Goal: Task Accomplishment & Management: Complete application form

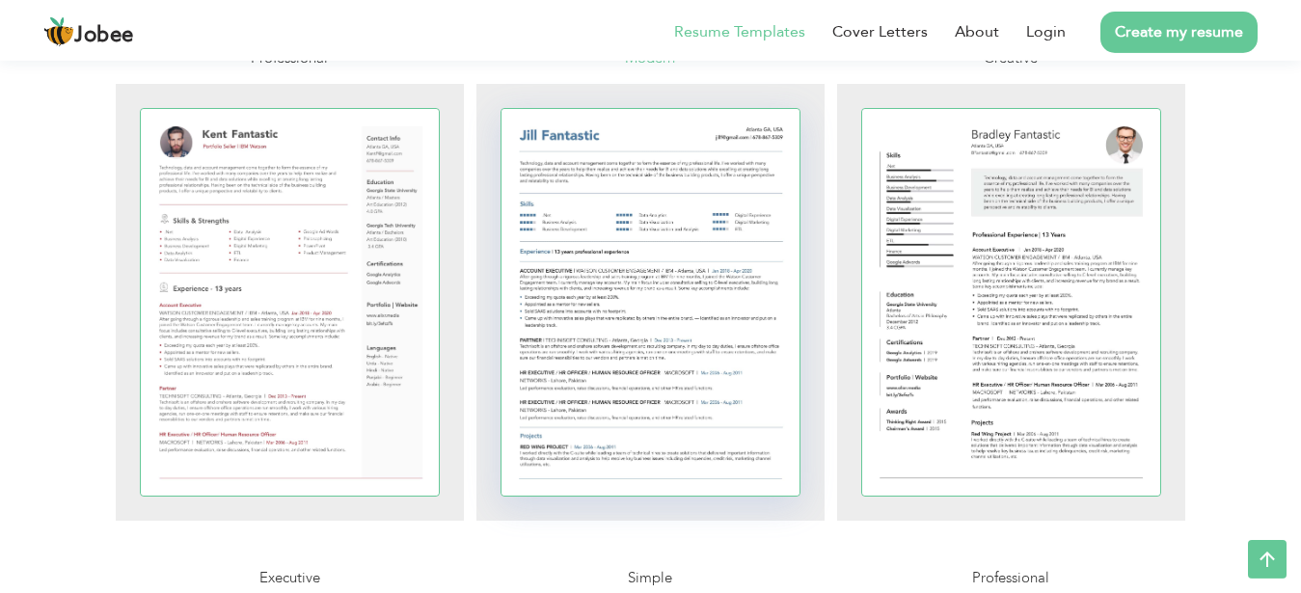
scroll to position [476, 0]
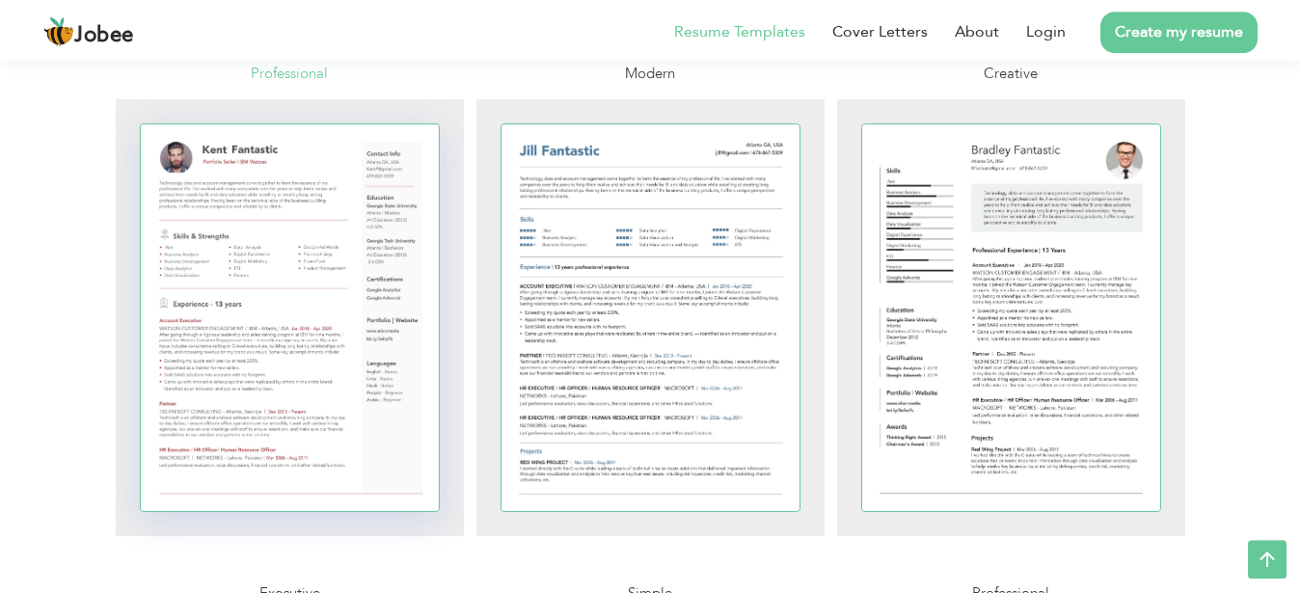
click at [199, 161] on div at bounding box center [290, 317] width 299 height 387
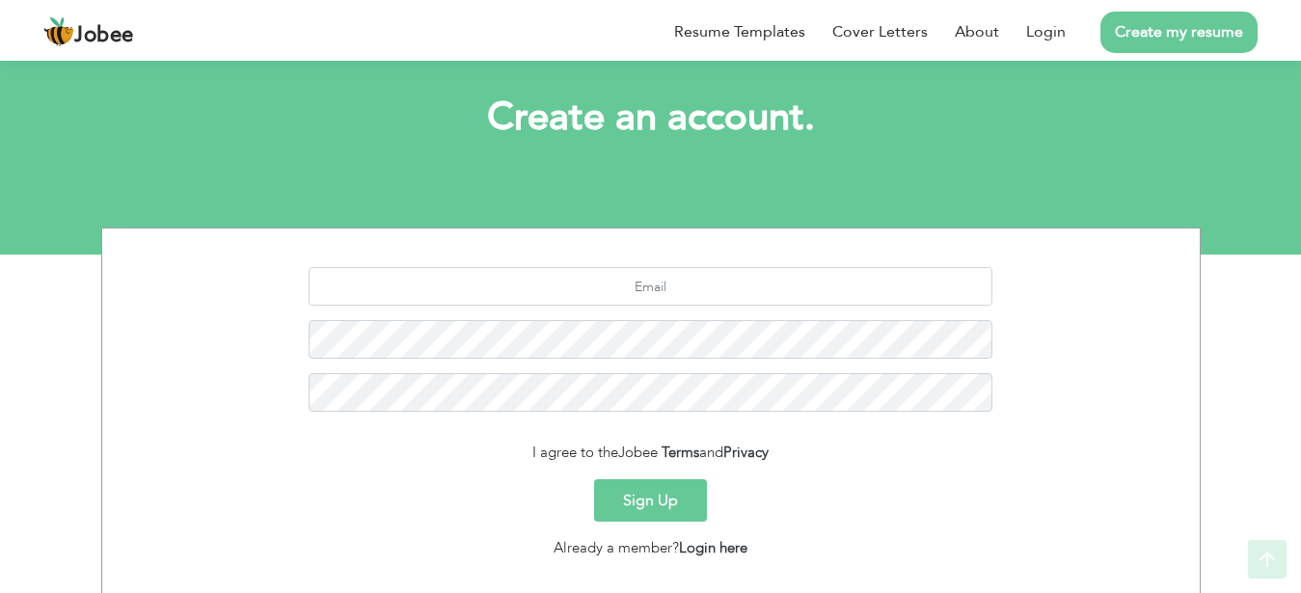
scroll to position [207, 0]
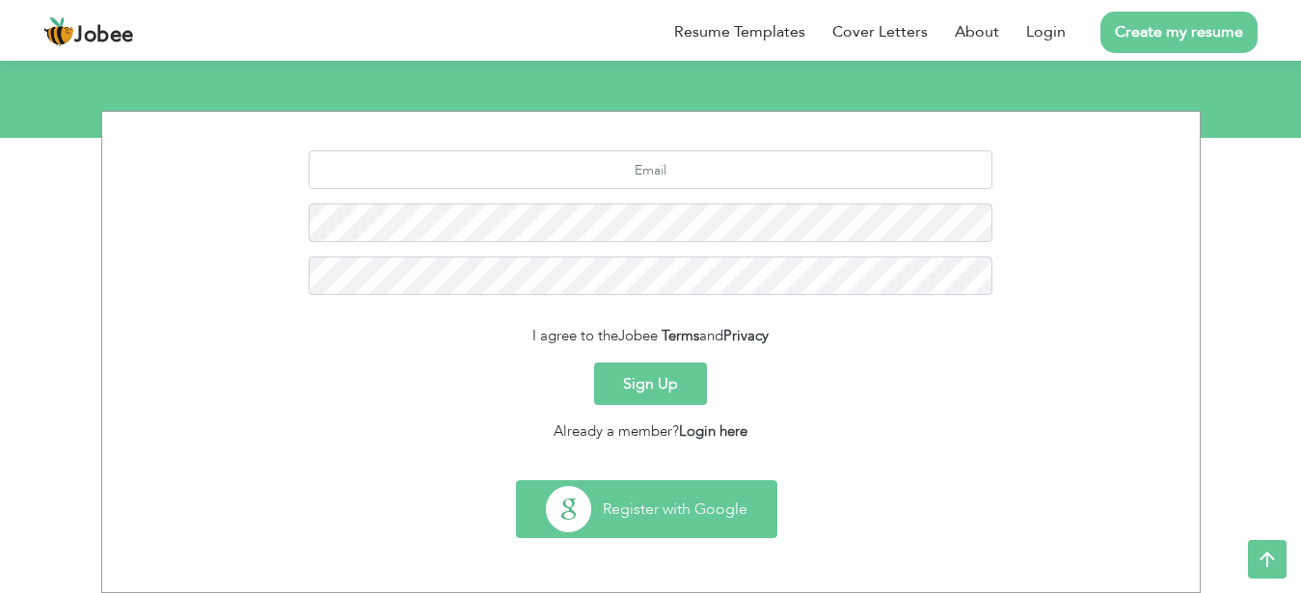
click at [667, 507] on button "Register with Google" at bounding box center [647, 509] width 260 height 56
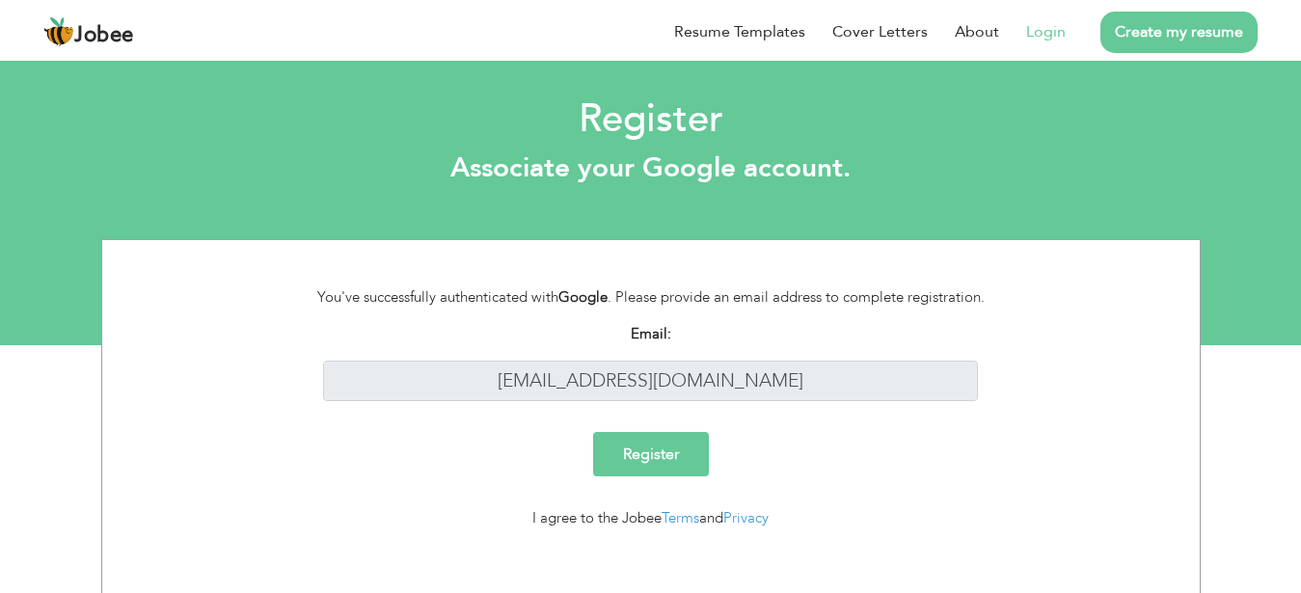
scroll to position [14, 0]
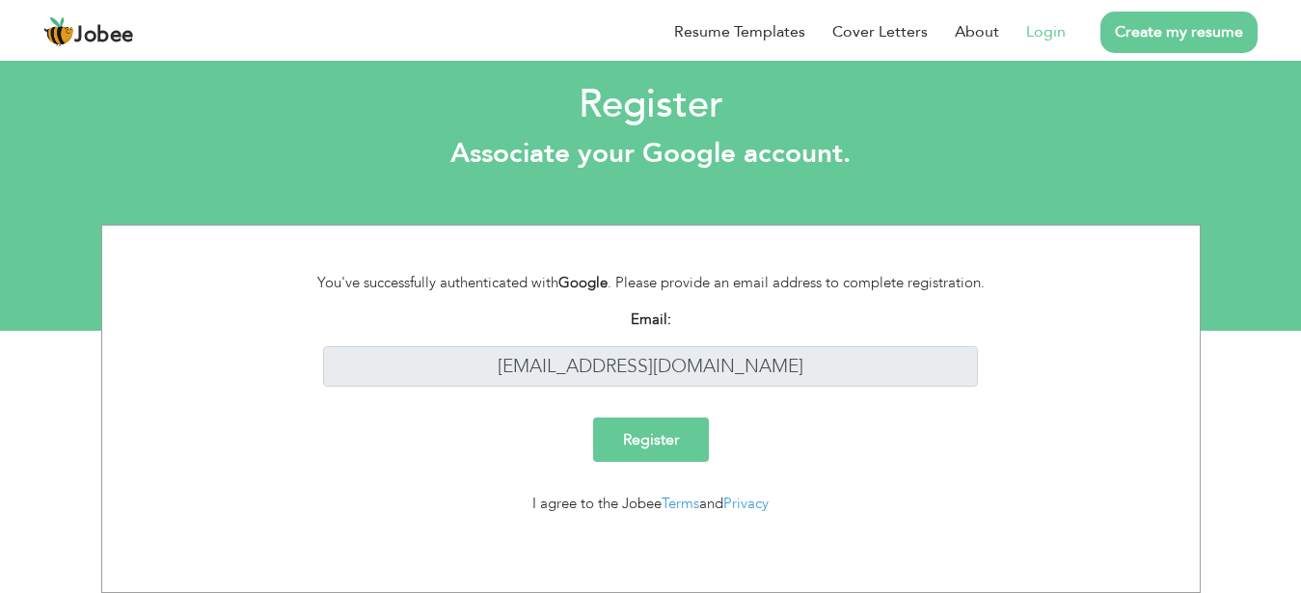
click at [630, 449] on input "Register" at bounding box center [651, 440] width 116 height 44
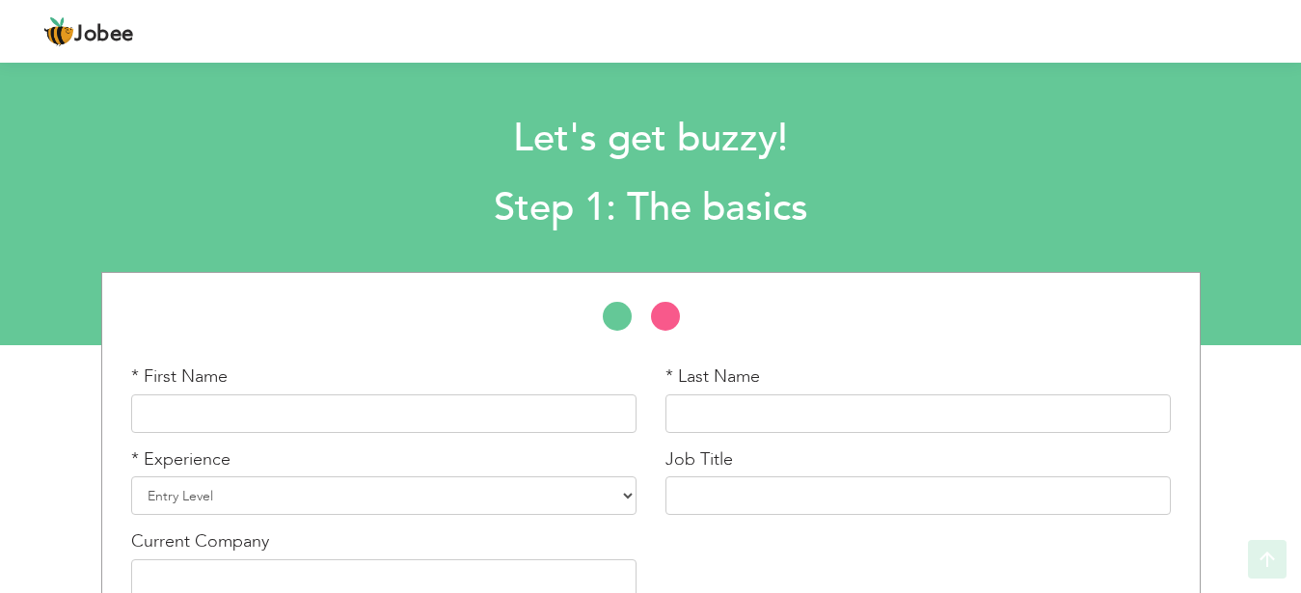
scroll to position [107, 0]
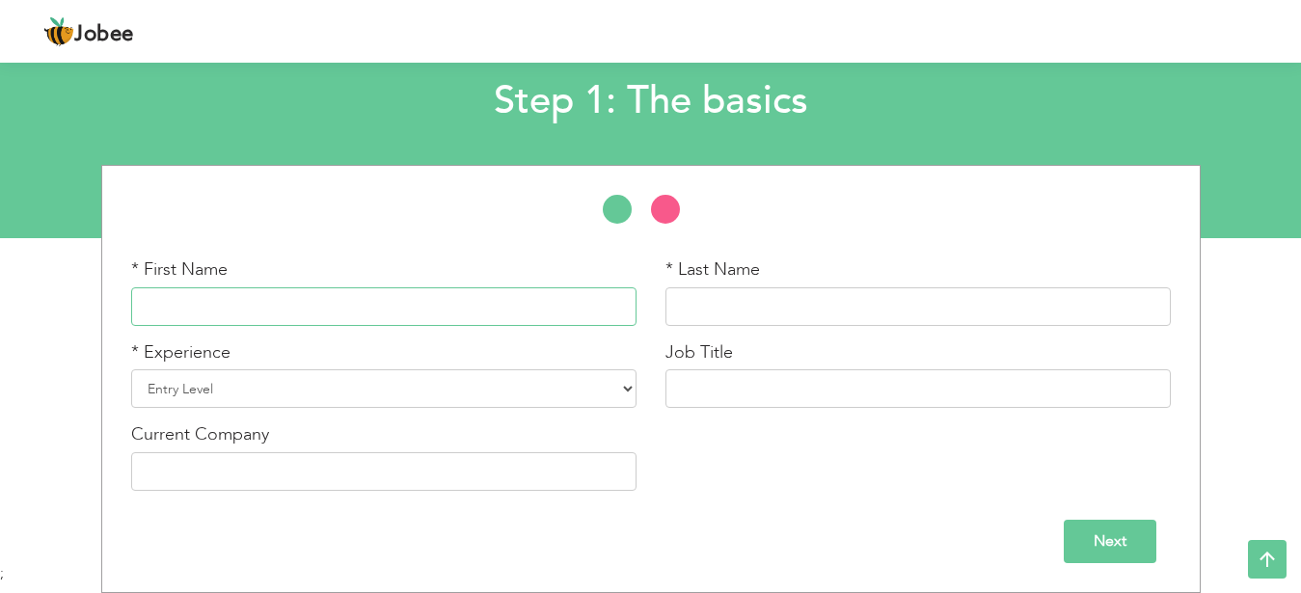
click at [392, 311] on input "text" at bounding box center [384, 306] width 506 height 39
type input "Ali"
type input "Wains"
select select "4"
click option "2 Years" at bounding box center [0, 0] width 0 height 0
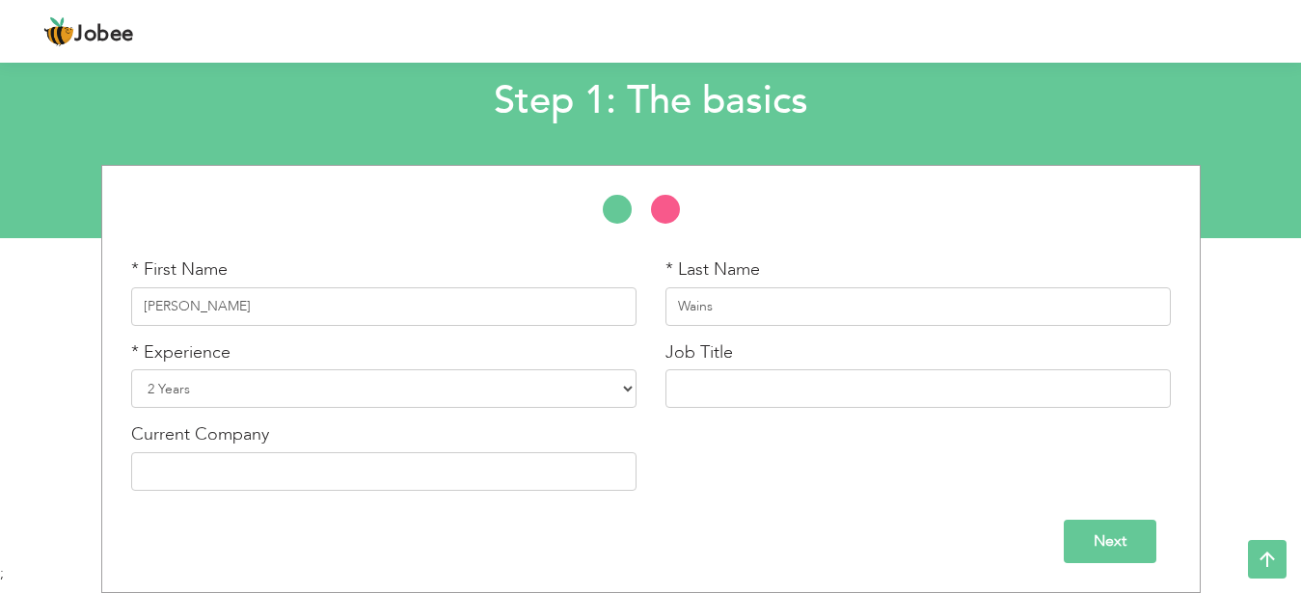
click at [714, 412] on div "Job Title" at bounding box center [918, 382] width 534 height 83
click at [733, 403] on input "text" at bounding box center [919, 388] width 506 height 39
type input "D"
type input "a"
type input "Data Analyst"
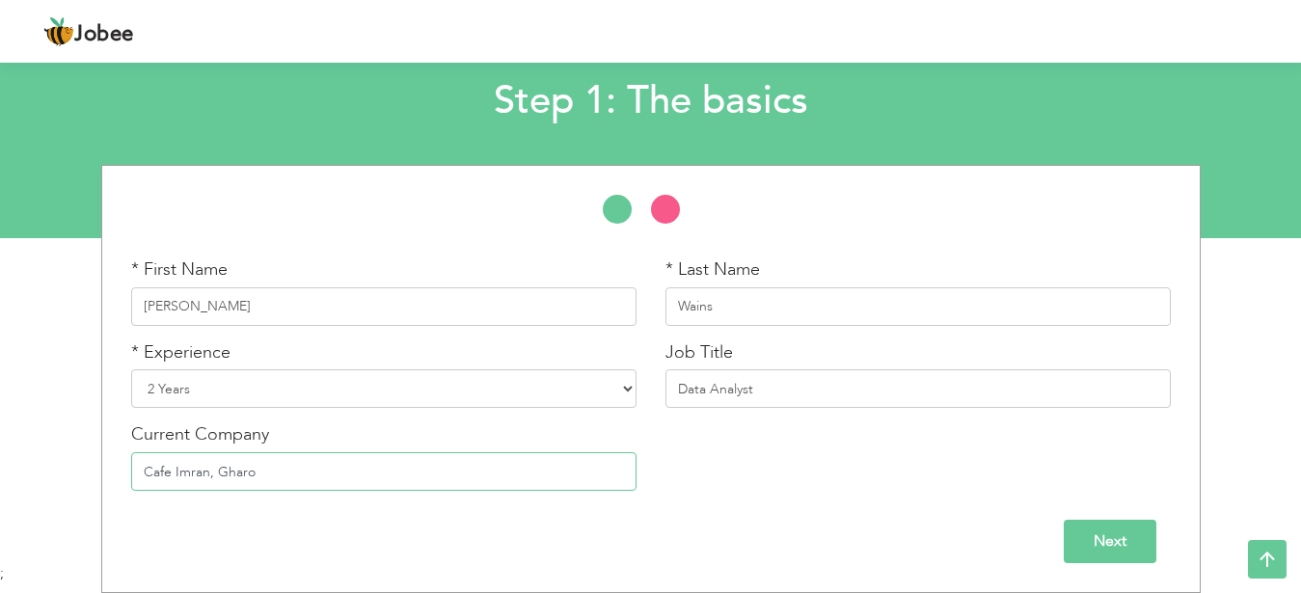
type input "Cafe Imran, Gharo"
click at [1131, 528] on input "Next" at bounding box center [1110, 541] width 93 height 43
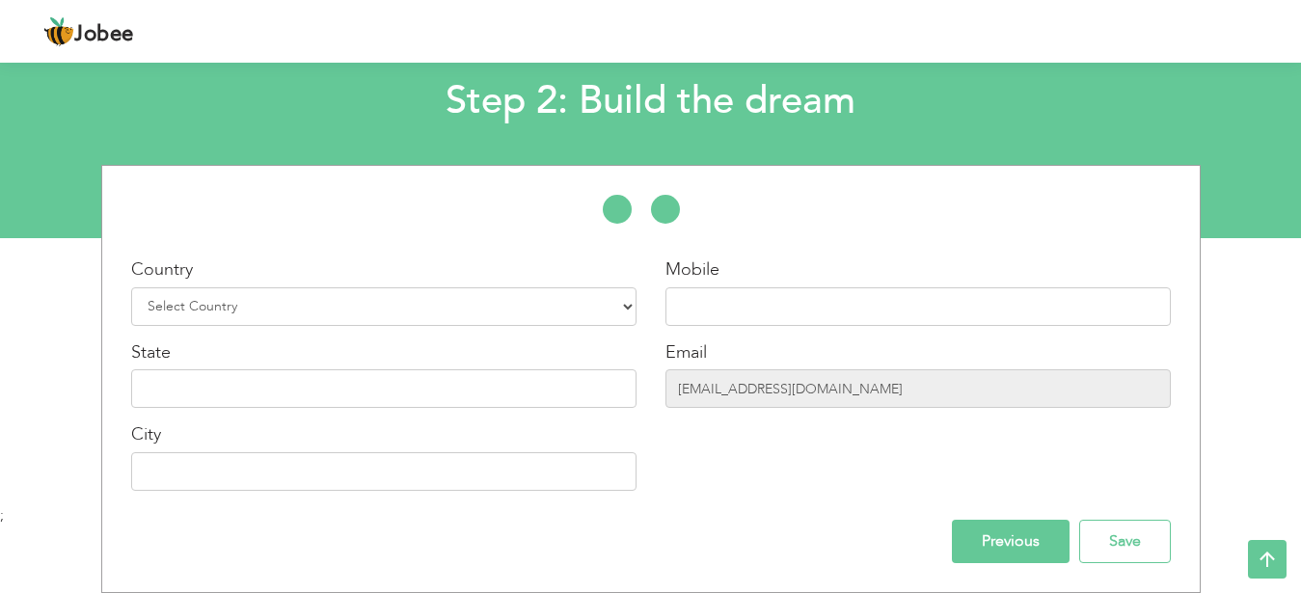
click at [452, 319] on div "Country Select Country Afghanistan Albania Algeria American Samoa Andorra Angol…" at bounding box center [384, 382] width 534 height 248
select select "166"
click option "[GEOGRAPHIC_DATA]" at bounding box center [0, 0] width 0 height 0
click at [752, 300] on input "text" at bounding box center [919, 306] width 506 height 39
type input "03173232354"
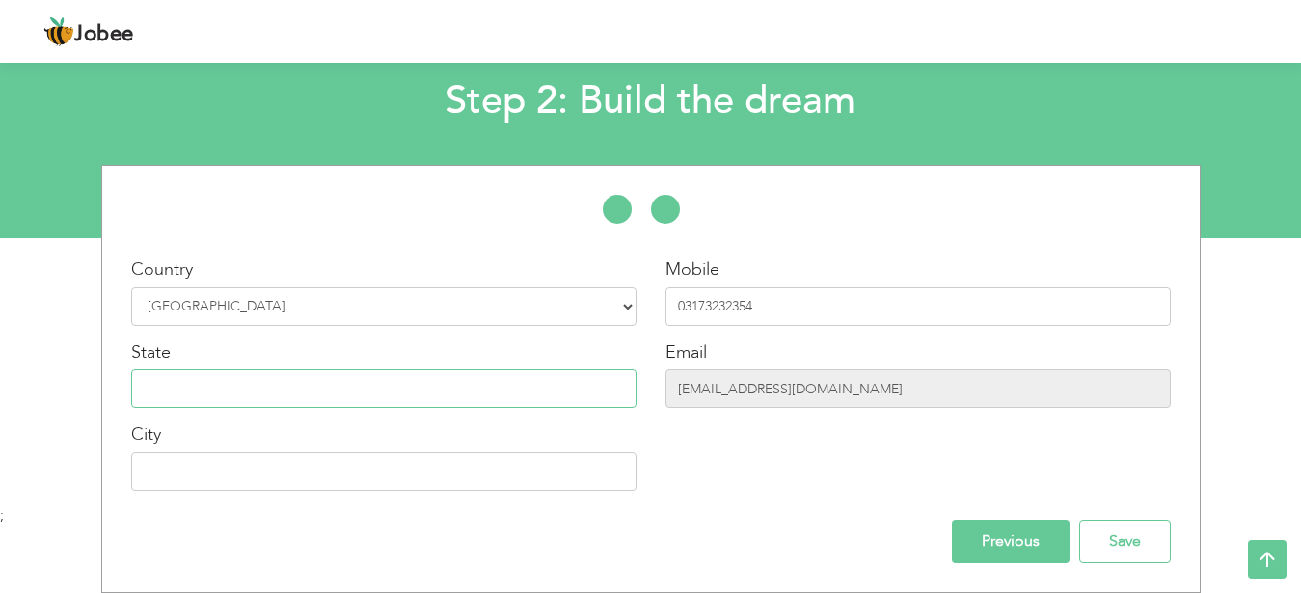
click at [578, 387] on input "text" at bounding box center [384, 388] width 506 height 39
type input "Sindh"
type input "Gharo"
click at [1142, 537] on input "Save" at bounding box center [1126, 541] width 92 height 43
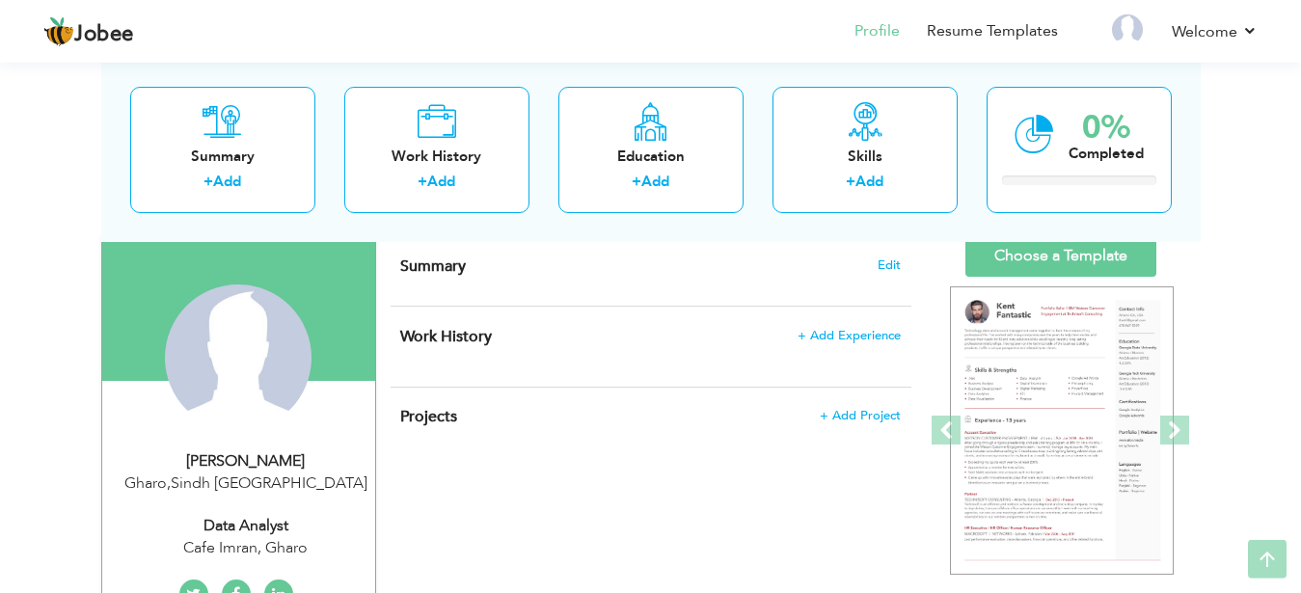
scroll to position [130, 0]
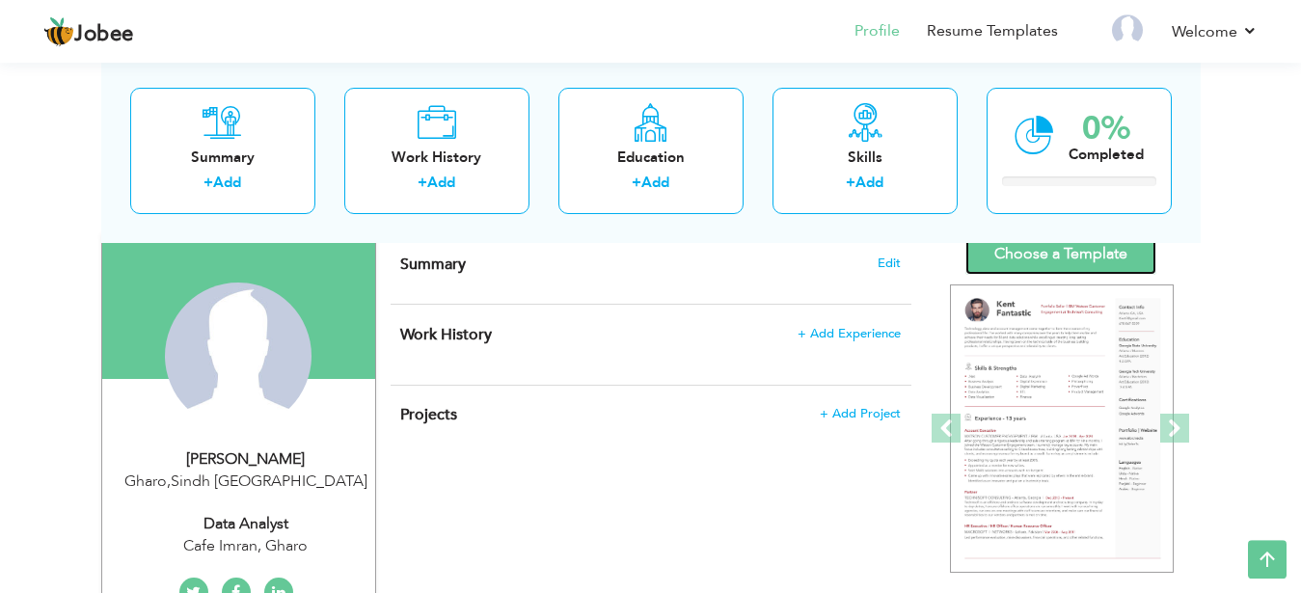
click at [1031, 264] on link "Choose a Template" at bounding box center [1061, 253] width 191 height 41
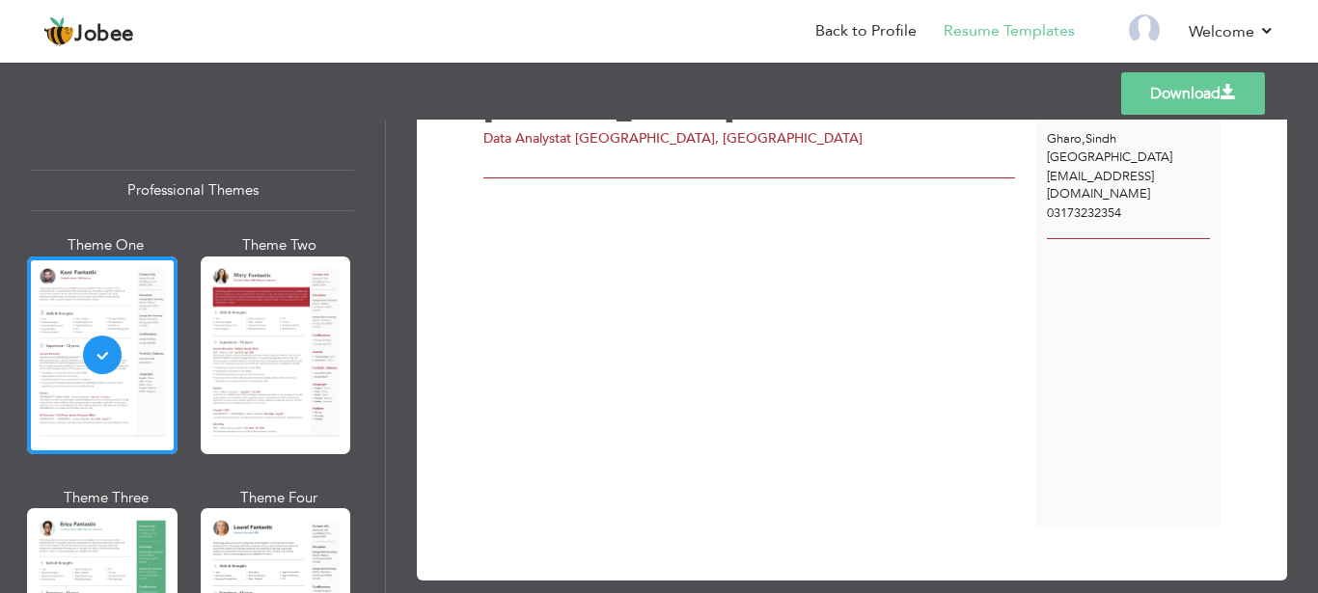
scroll to position [123, 0]
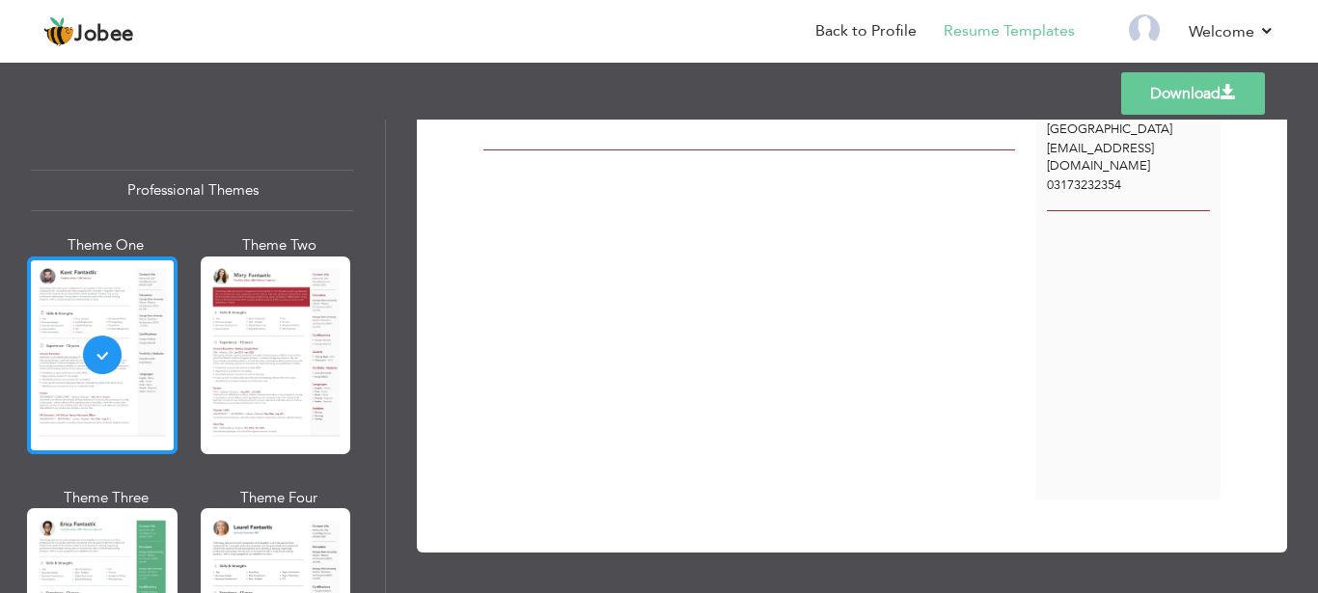
click at [139, 358] on div at bounding box center [102, 356] width 150 height 198
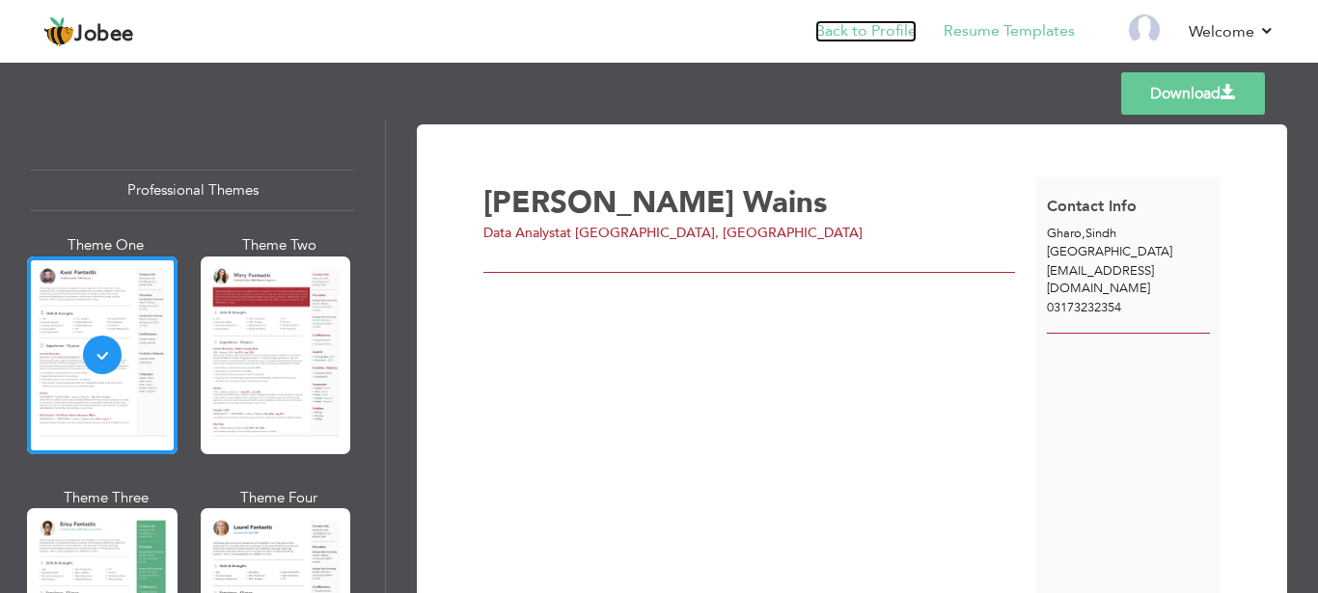
click at [886, 30] on link "Back to Profile" at bounding box center [865, 31] width 101 height 22
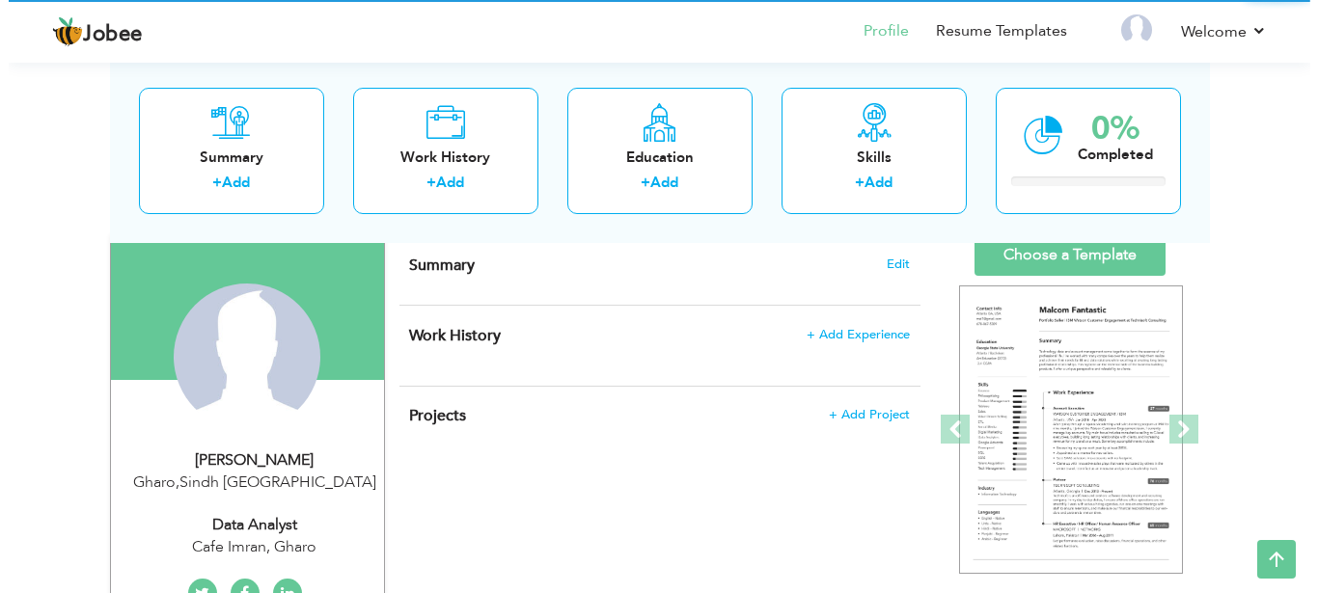
scroll to position [129, 0]
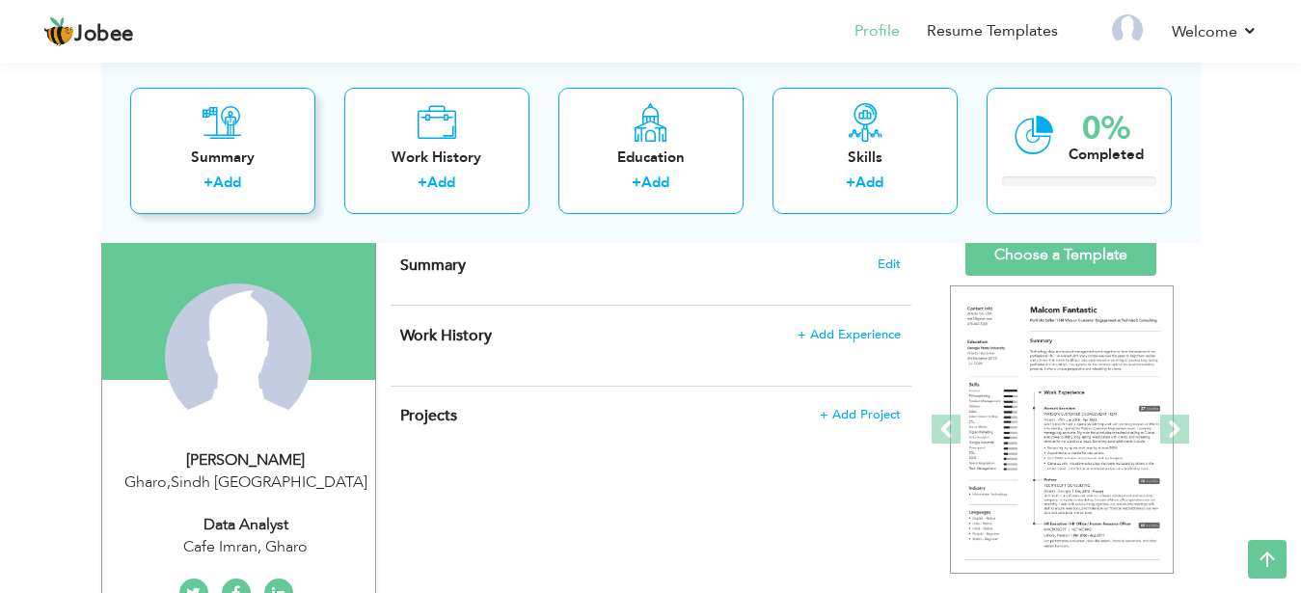
click at [235, 178] on link "Add" at bounding box center [227, 182] width 28 height 19
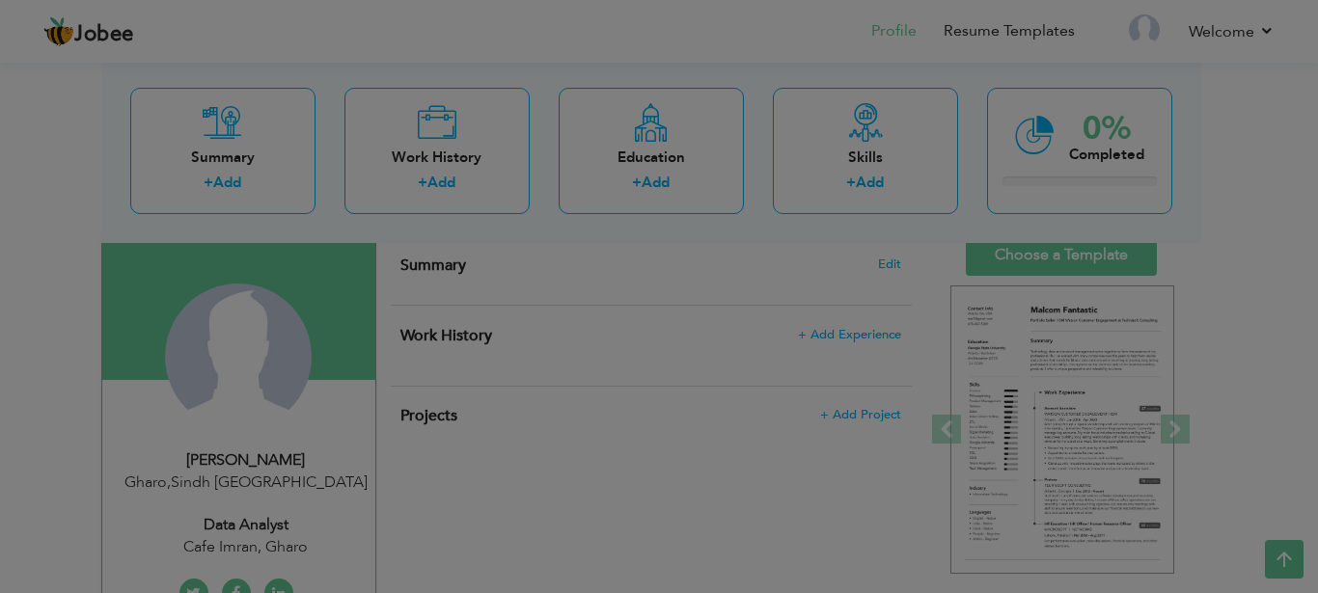
scroll to position [0, 0]
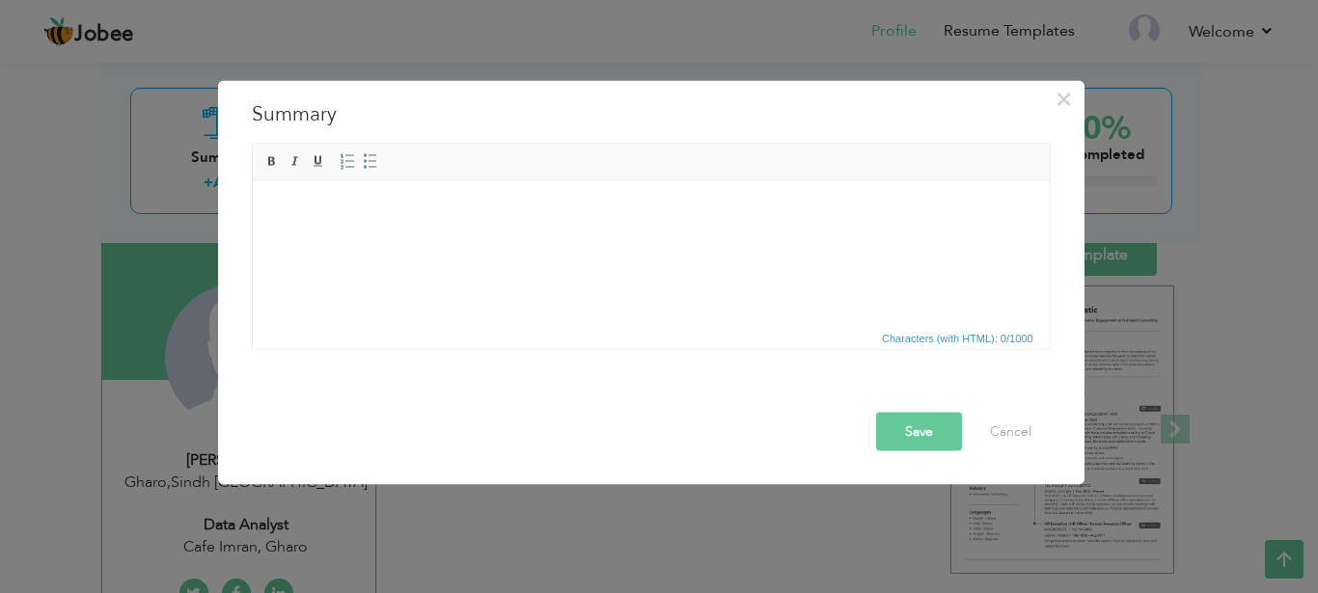
click at [342, 312] on html at bounding box center [650, 252] width 797 height 145
